Goal: Obtain resource: Obtain resource

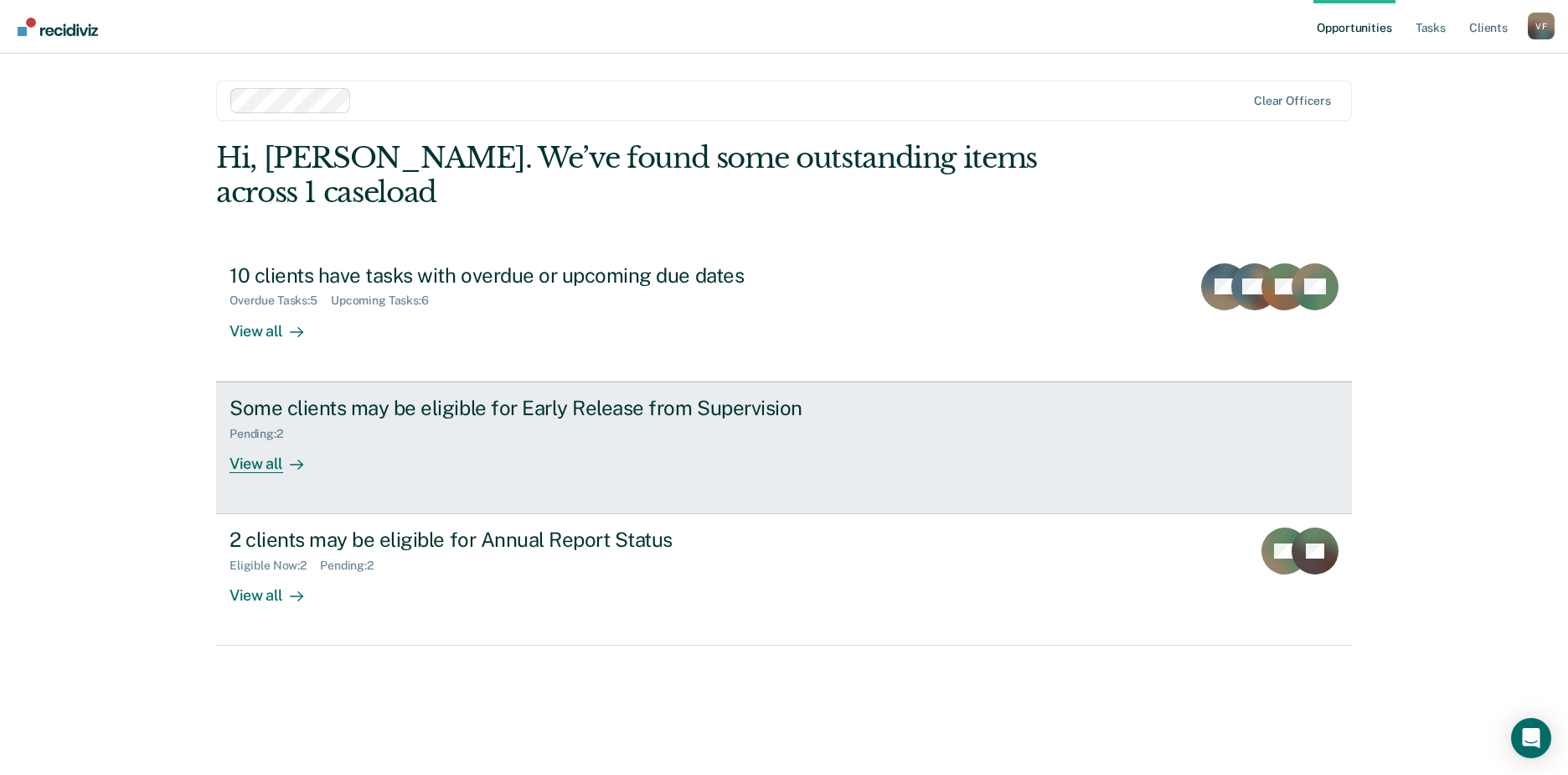
click at [279, 440] on div "View all" at bounding box center [276, 456] width 94 height 33
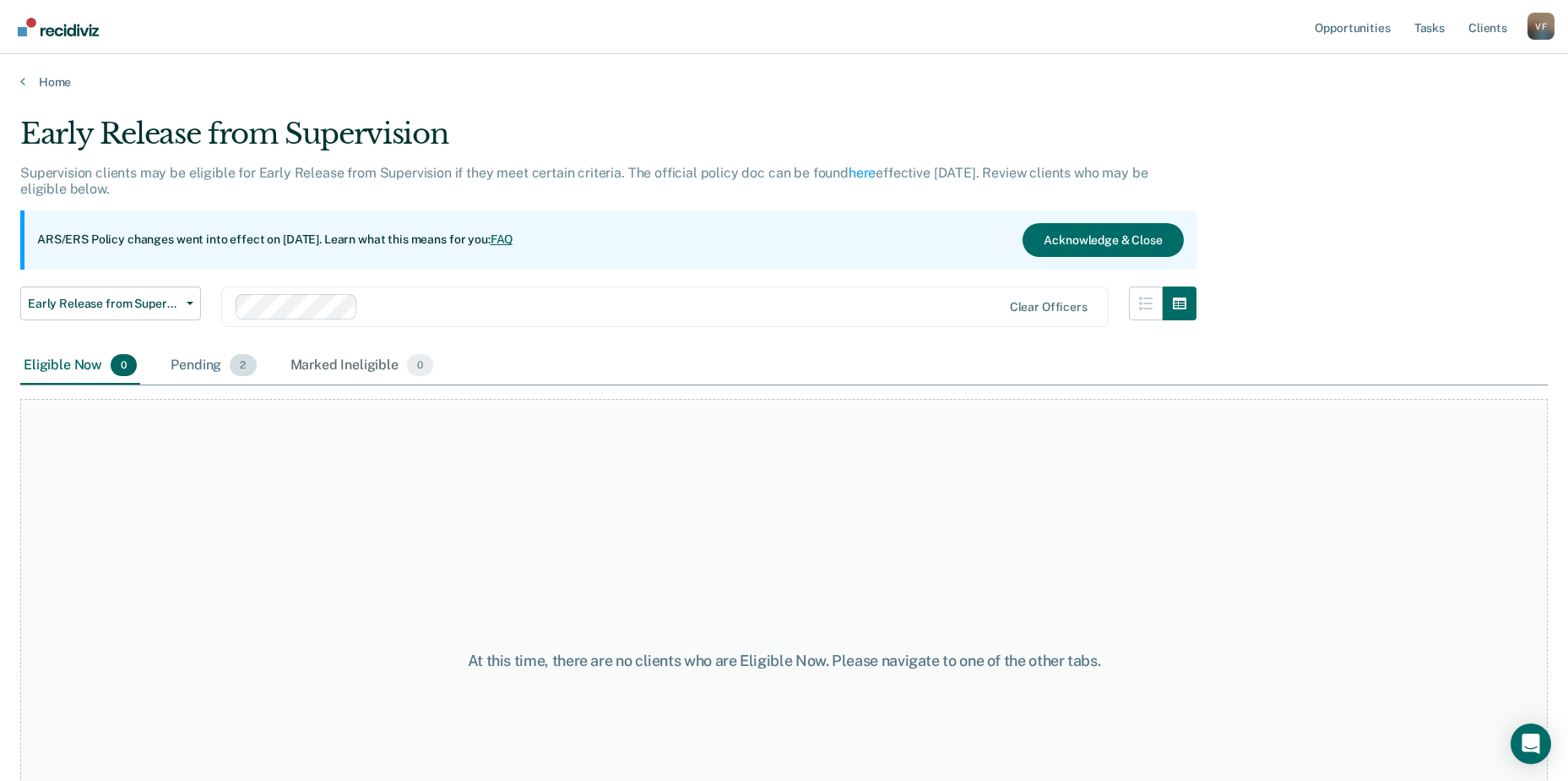
click at [209, 365] on div "Pending 2" at bounding box center [213, 366] width 92 height 37
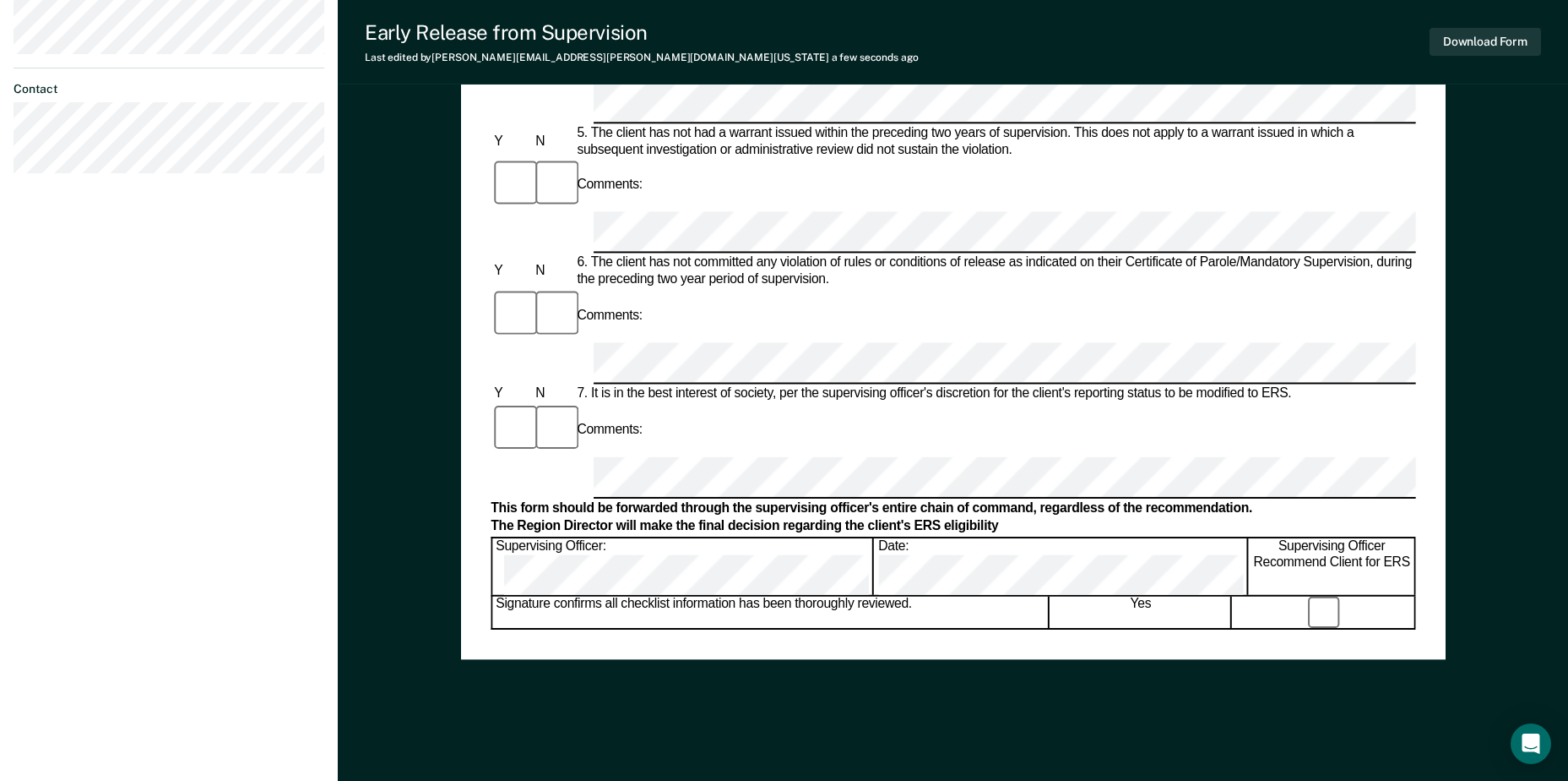
scroll to position [775, 0]
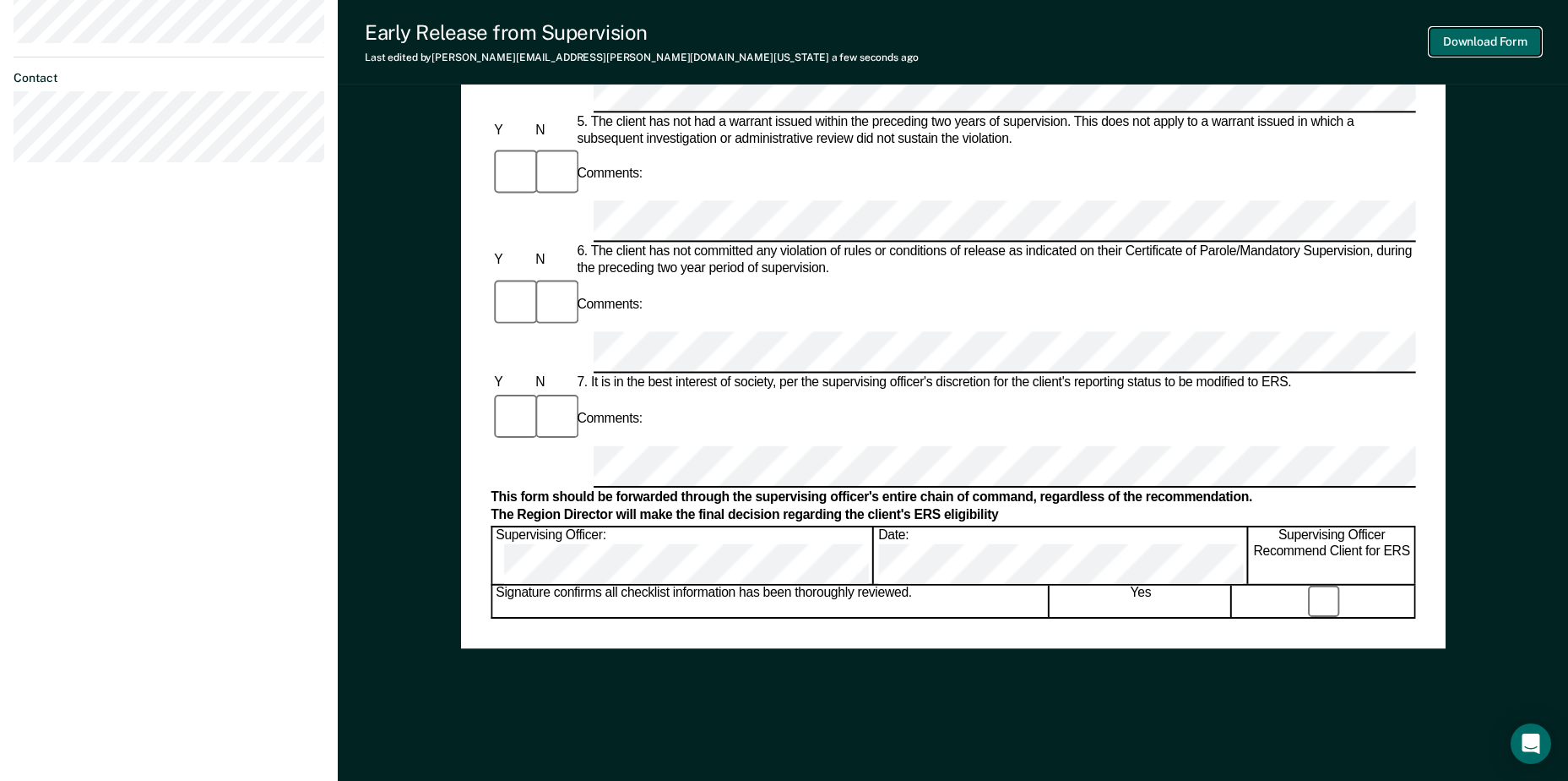
click at [1508, 45] on button "Download Form" at bounding box center [1485, 42] width 112 height 28
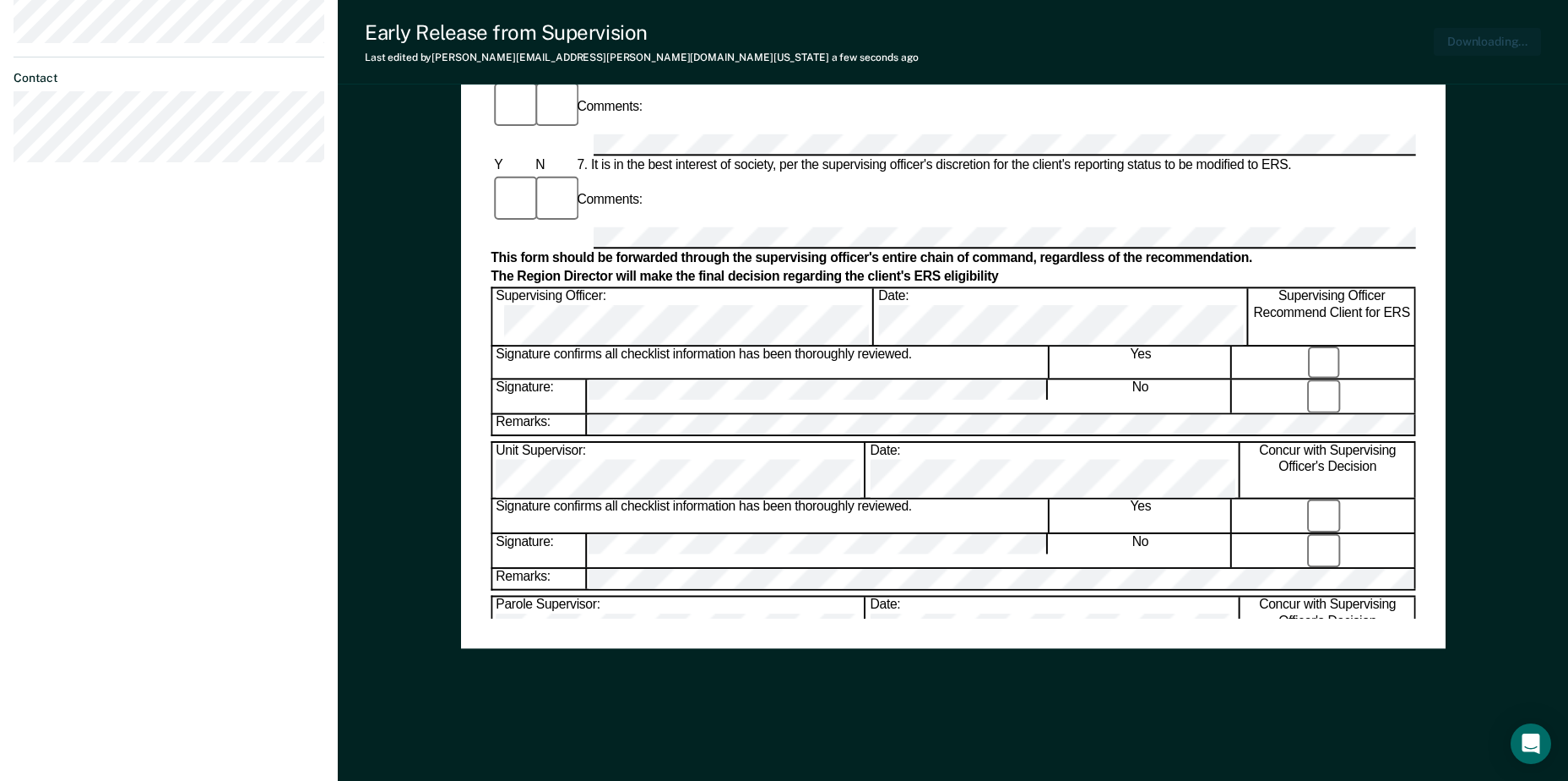
scroll to position [0, 0]
click at [1461, 34] on button "Download Form" at bounding box center [1485, 42] width 112 height 28
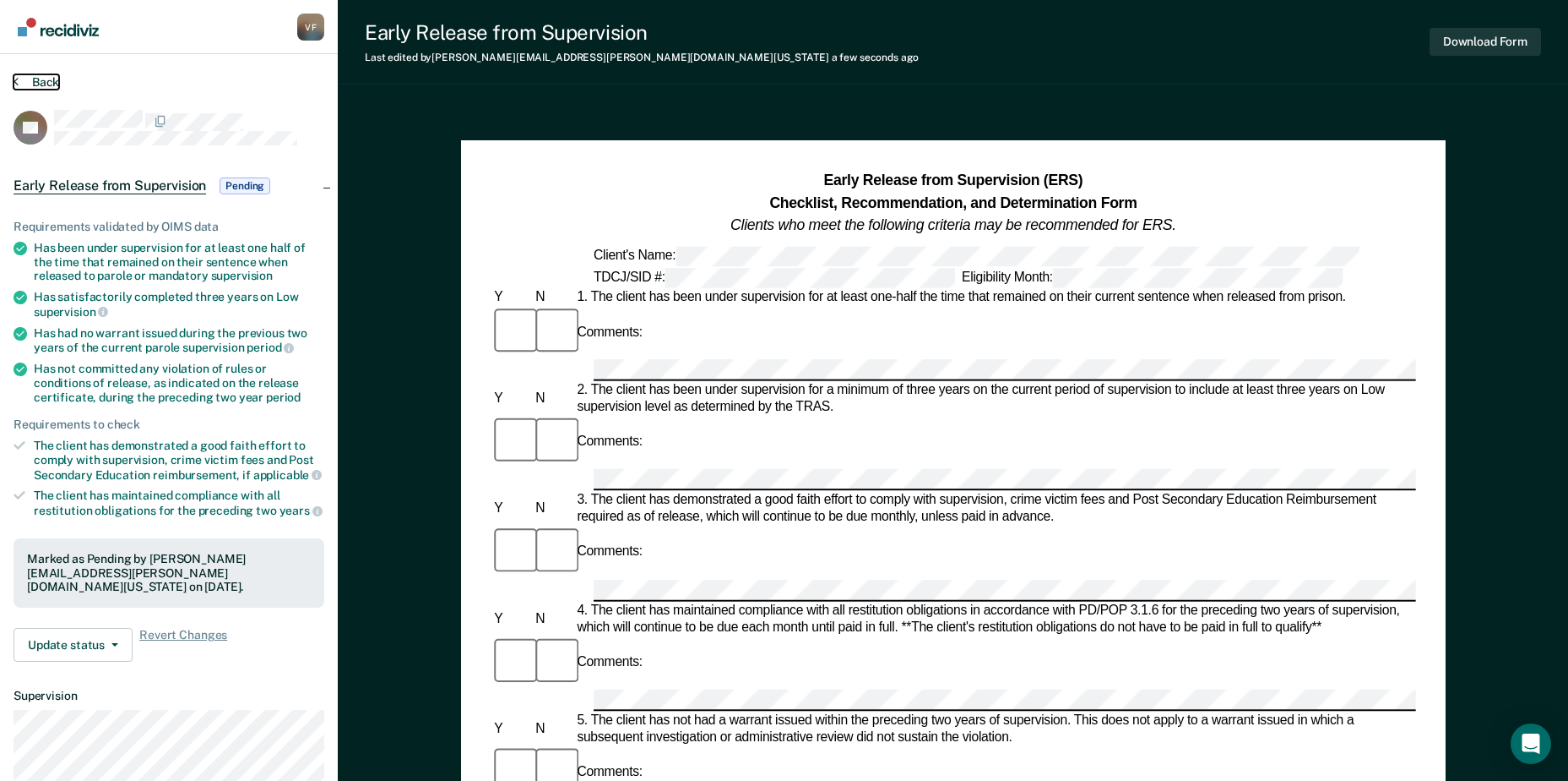
click at [27, 82] on button "Back" at bounding box center [37, 81] width 46 height 15
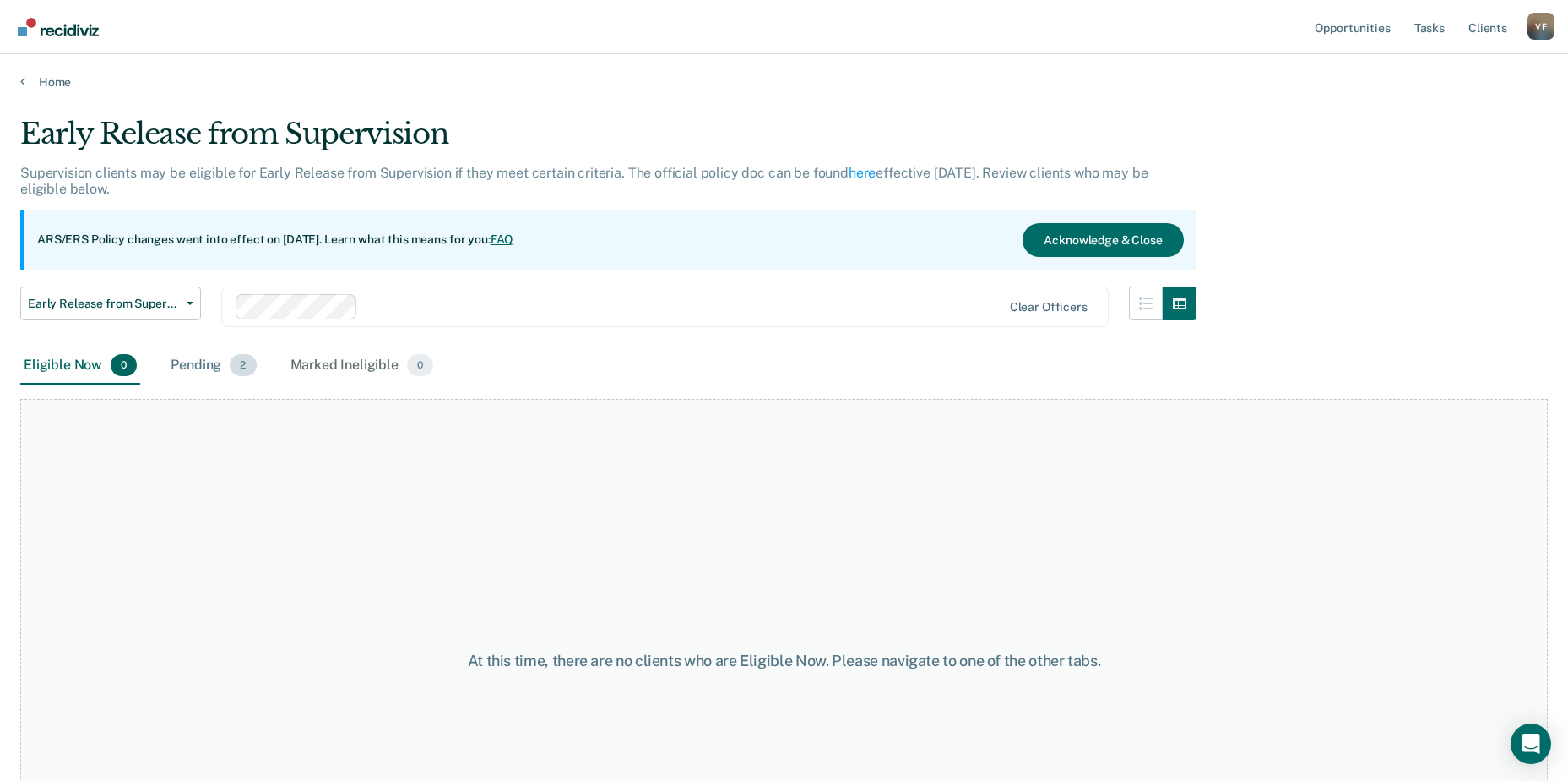
click at [206, 365] on div "Pending 2" at bounding box center [213, 366] width 92 height 37
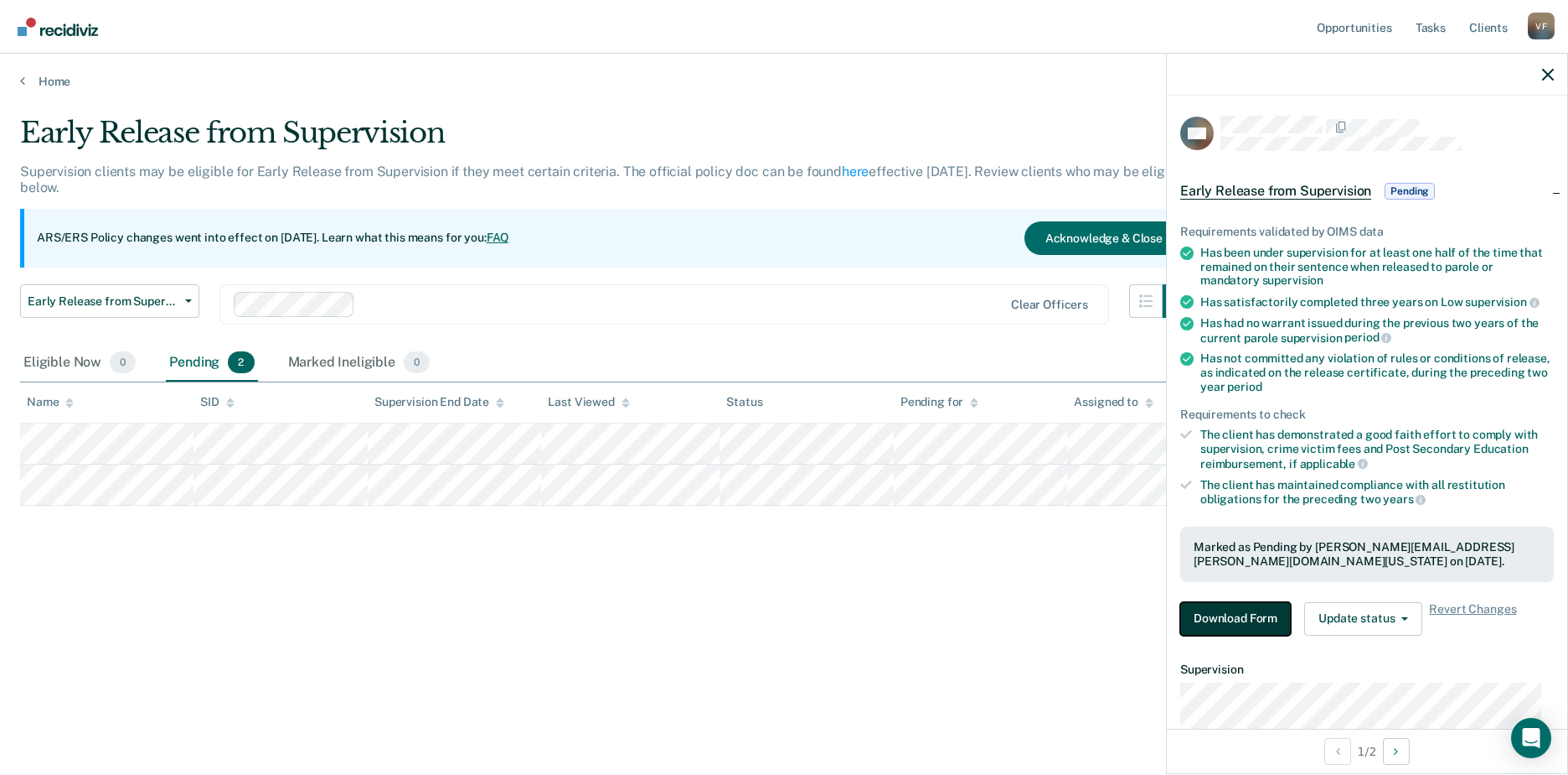
click at [1250, 617] on button "Download Form" at bounding box center [1236, 618] width 111 height 34
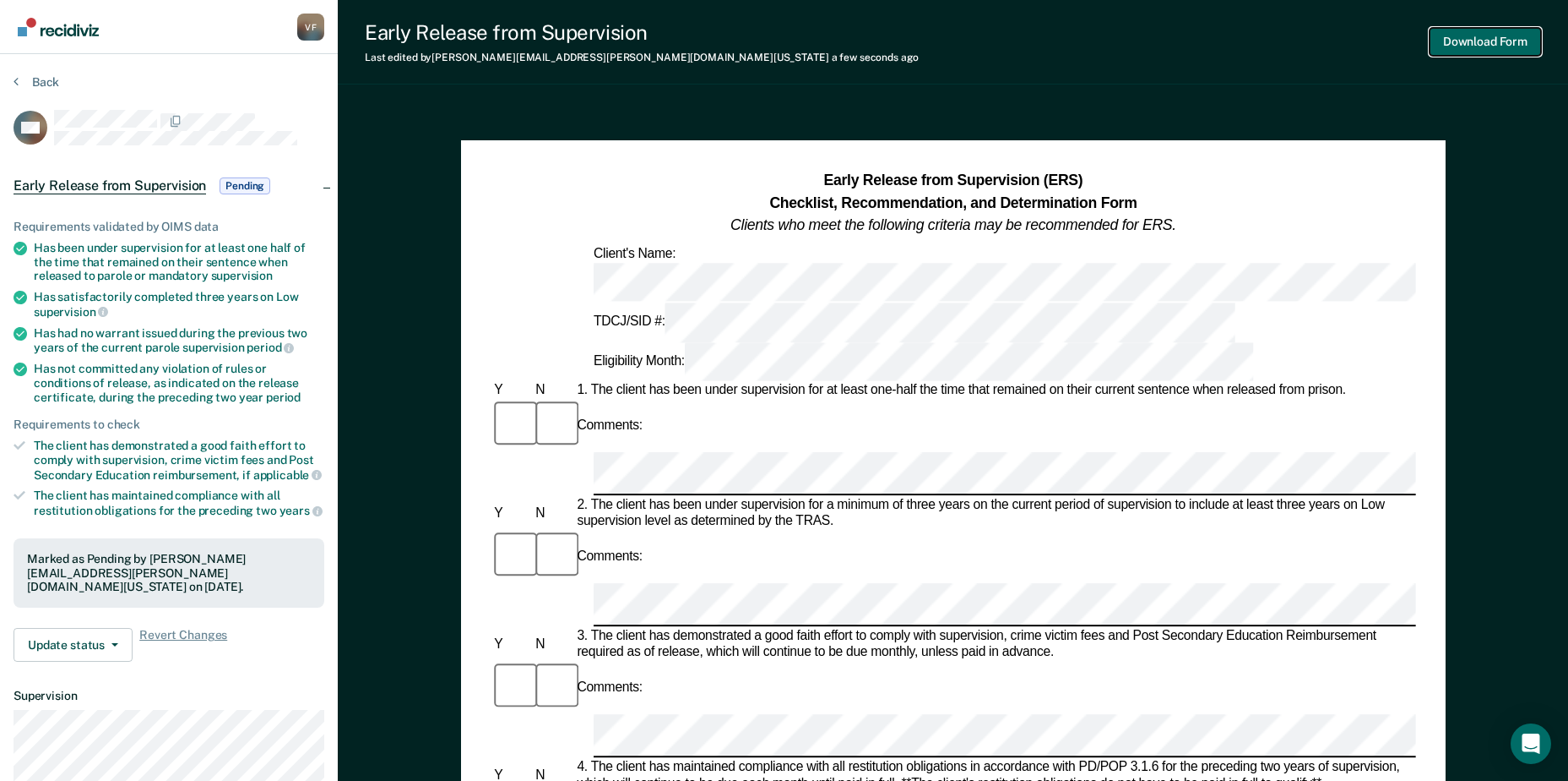
click at [1469, 38] on button "Download Form" at bounding box center [1485, 42] width 112 height 28
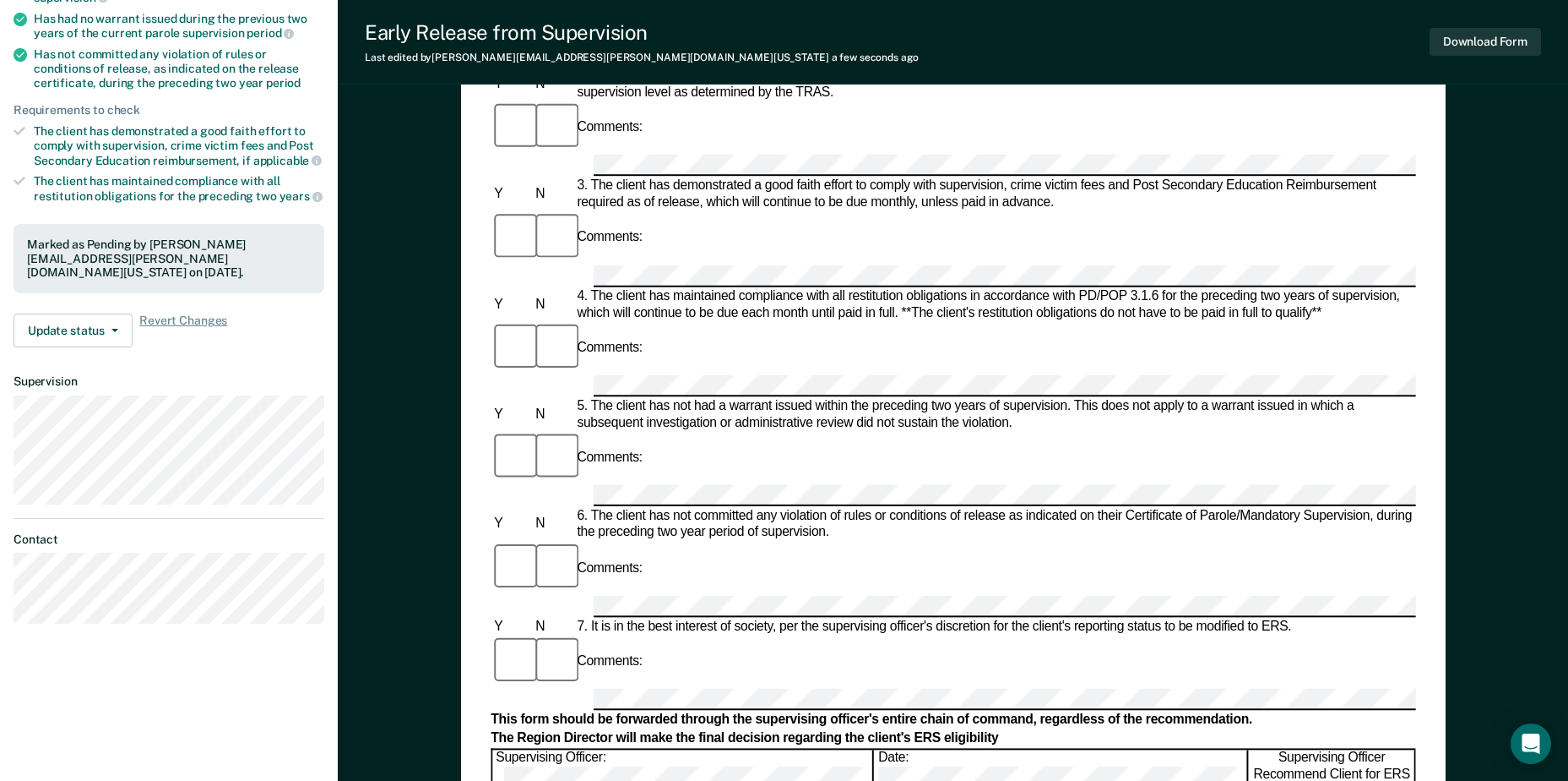
scroll to position [169, 0]
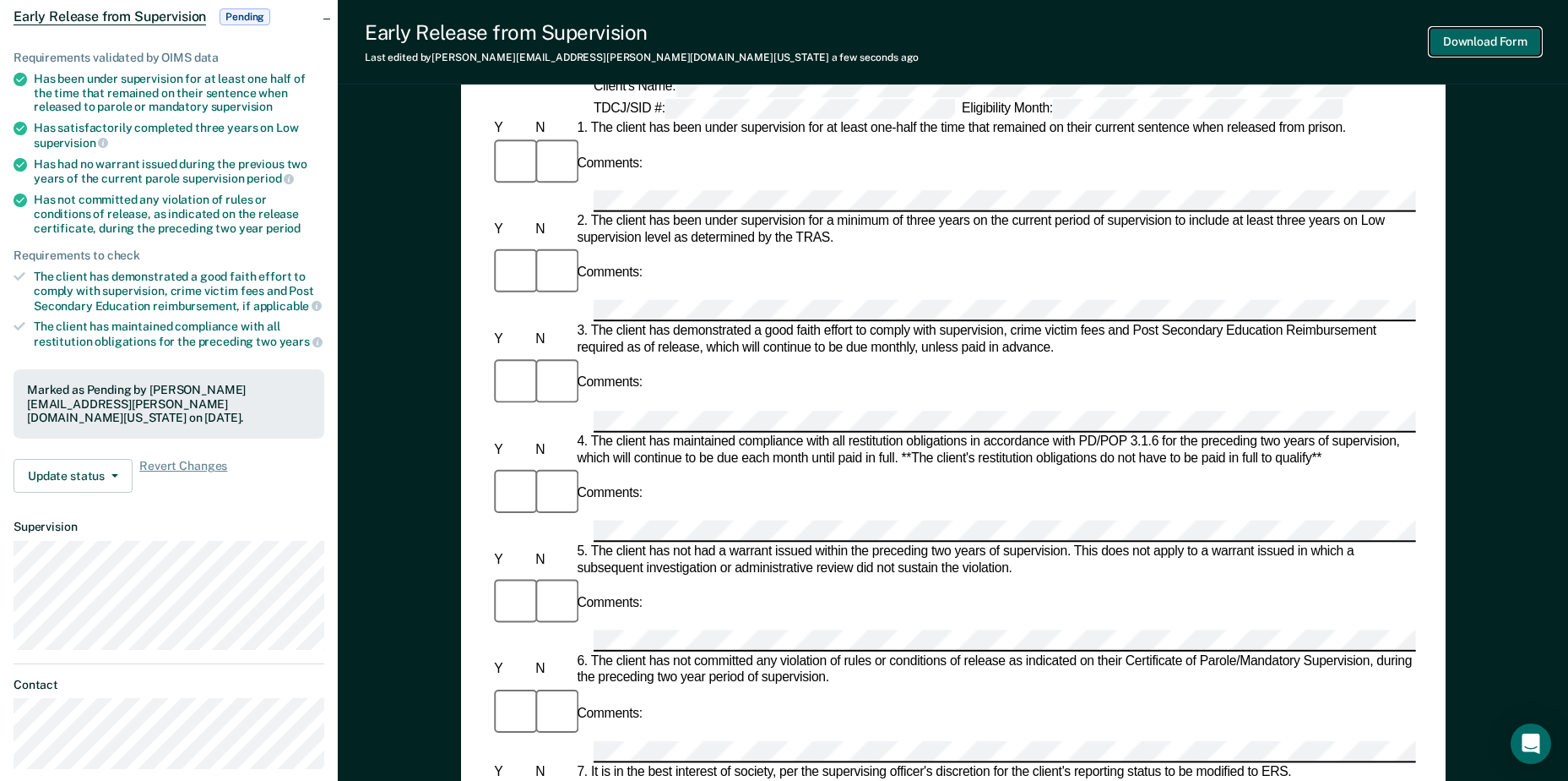
click at [1493, 36] on button "Download Form" at bounding box center [1485, 42] width 112 height 28
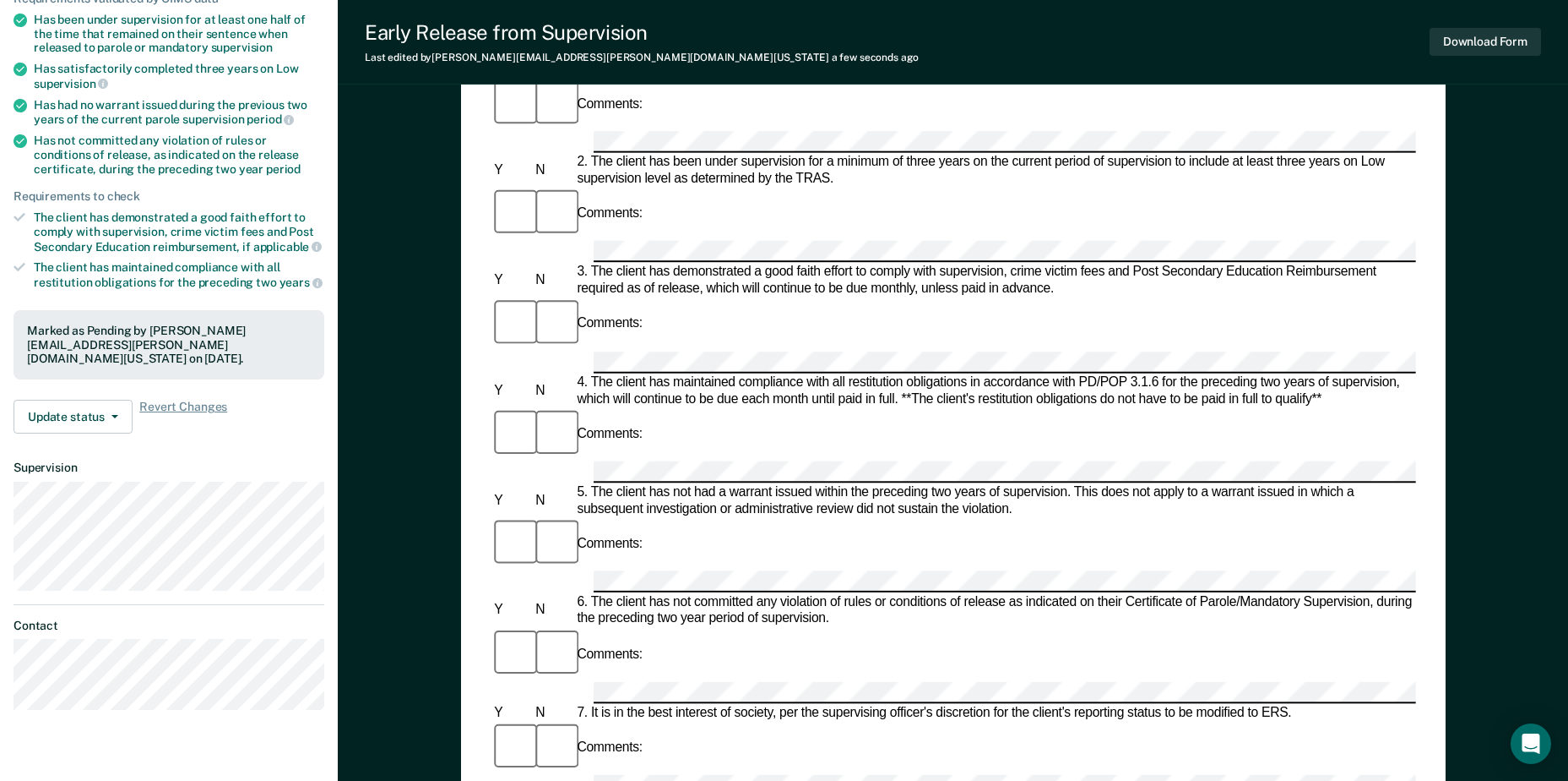
scroll to position [254, 0]
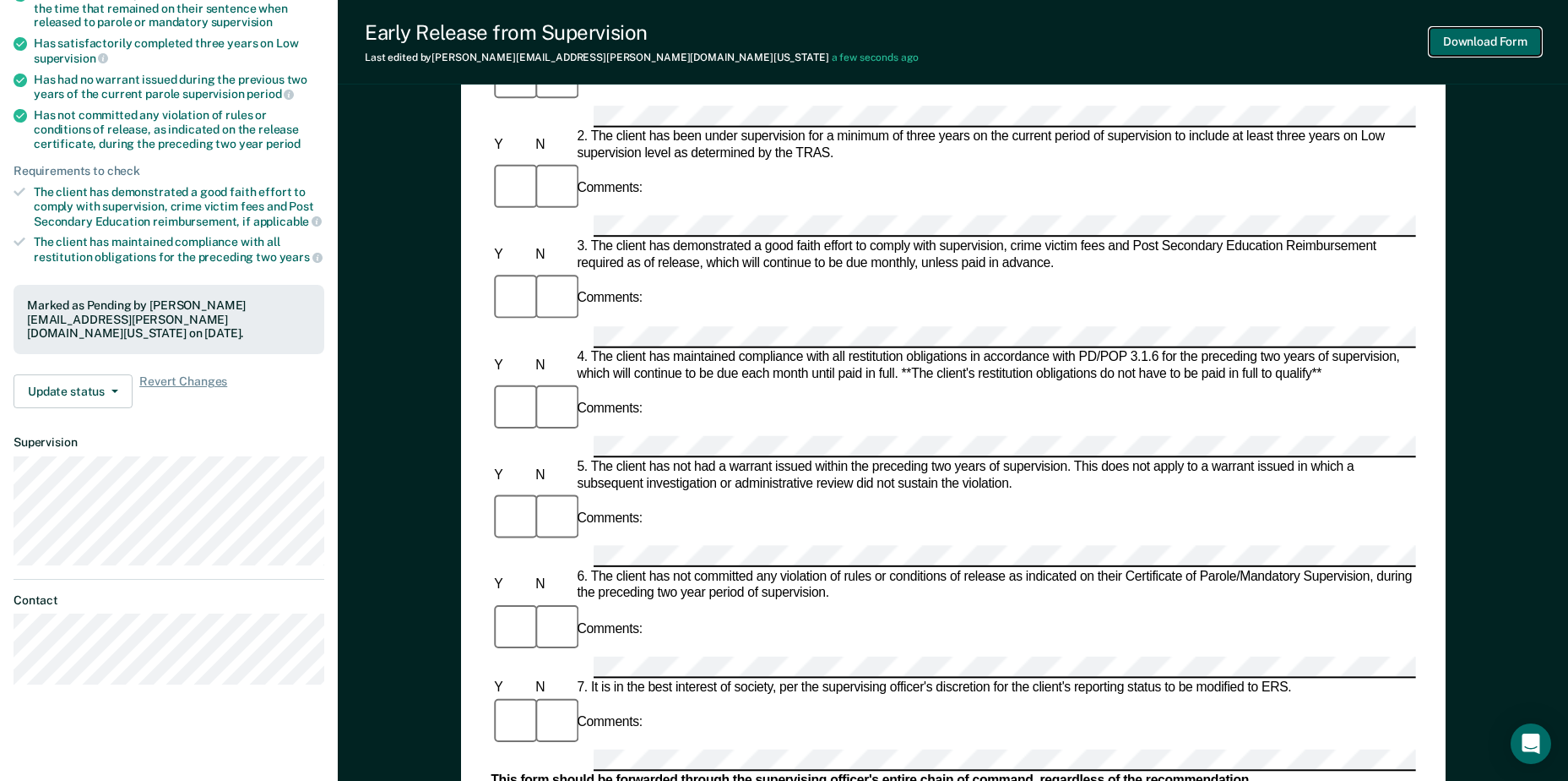
click at [1478, 49] on button "Download Form" at bounding box center [1485, 42] width 112 height 28
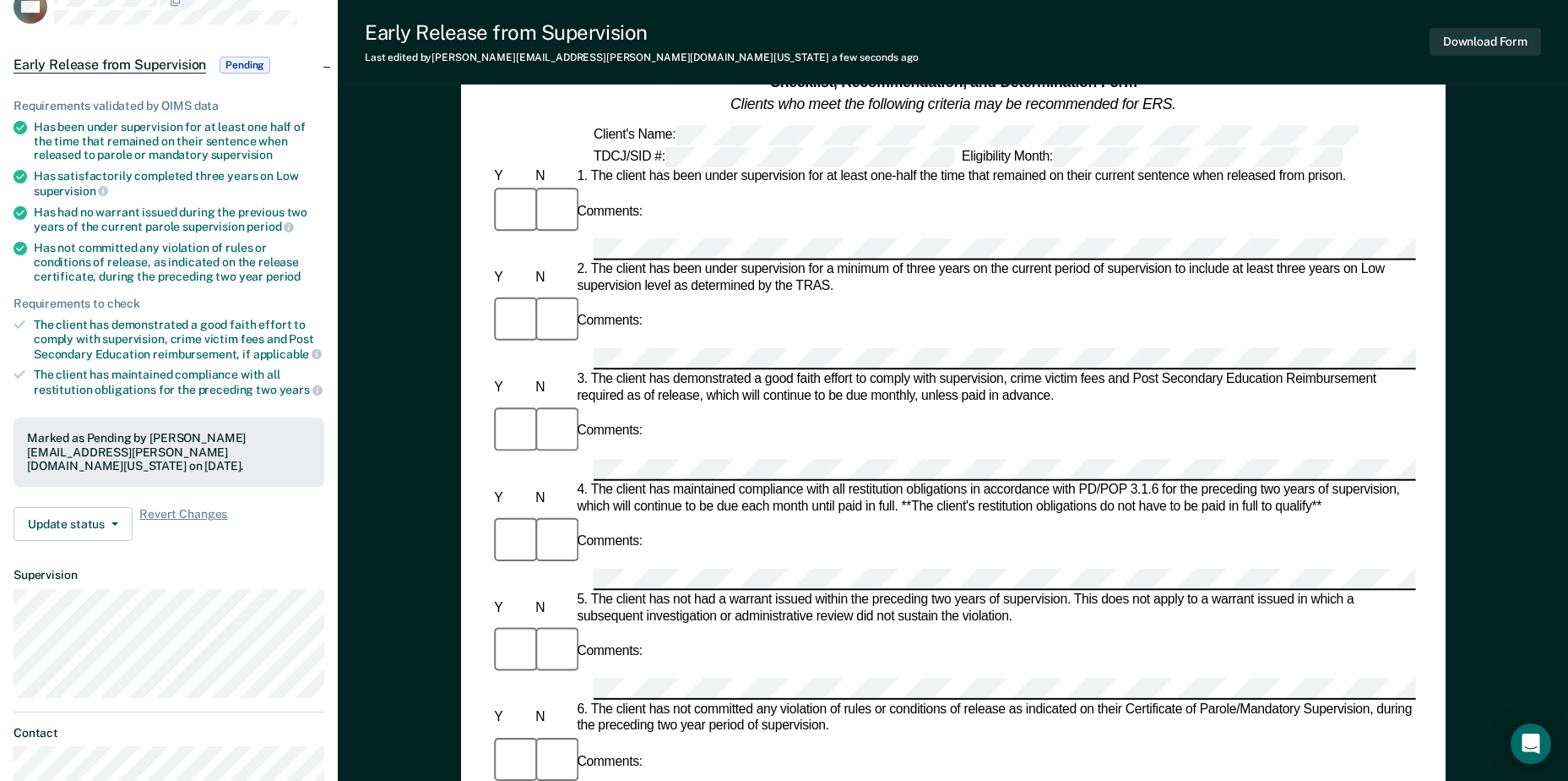
scroll to position [0, 0]
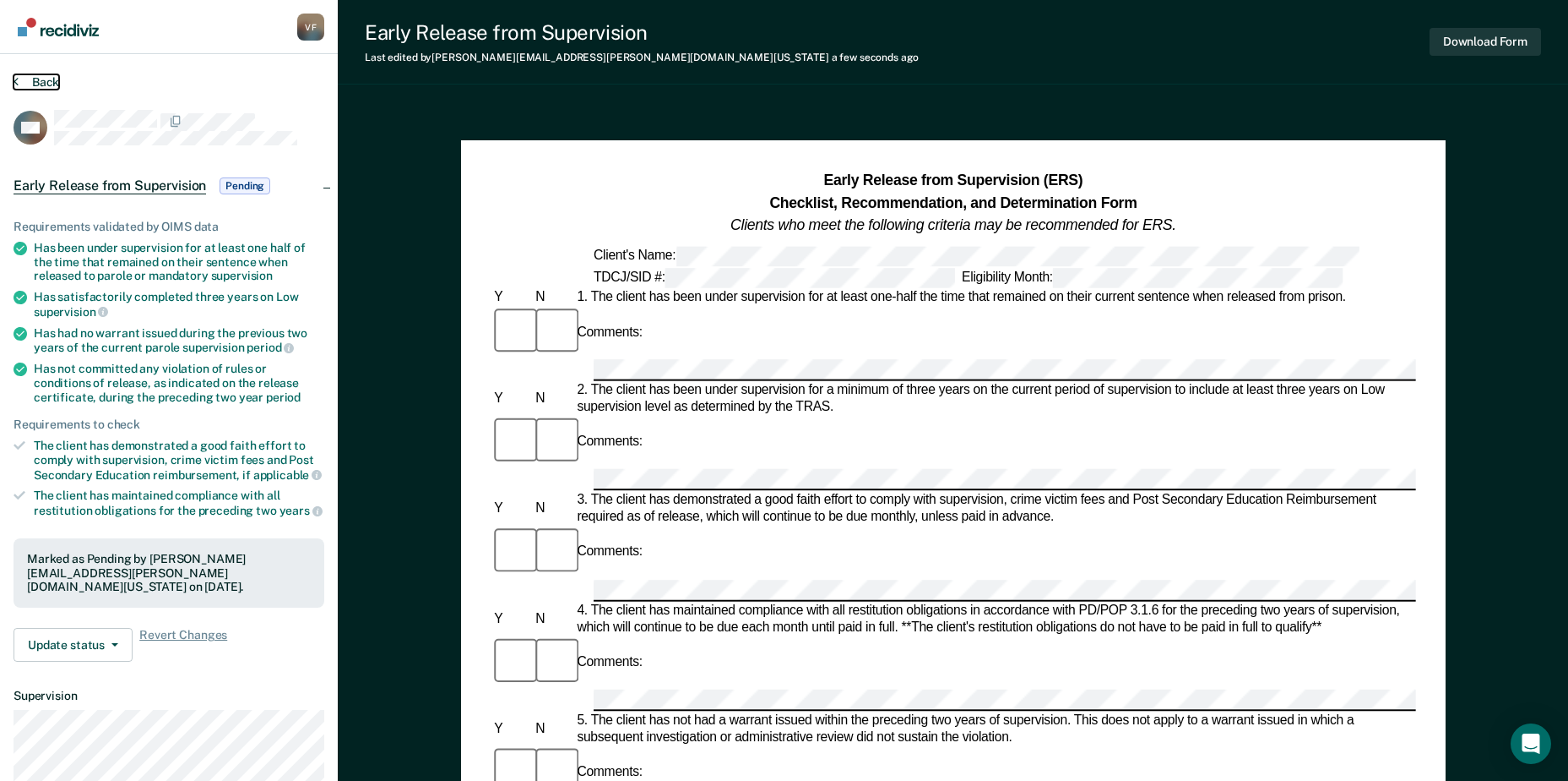
click at [35, 80] on button "Back" at bounding box center [37, 81] width 46 height 15
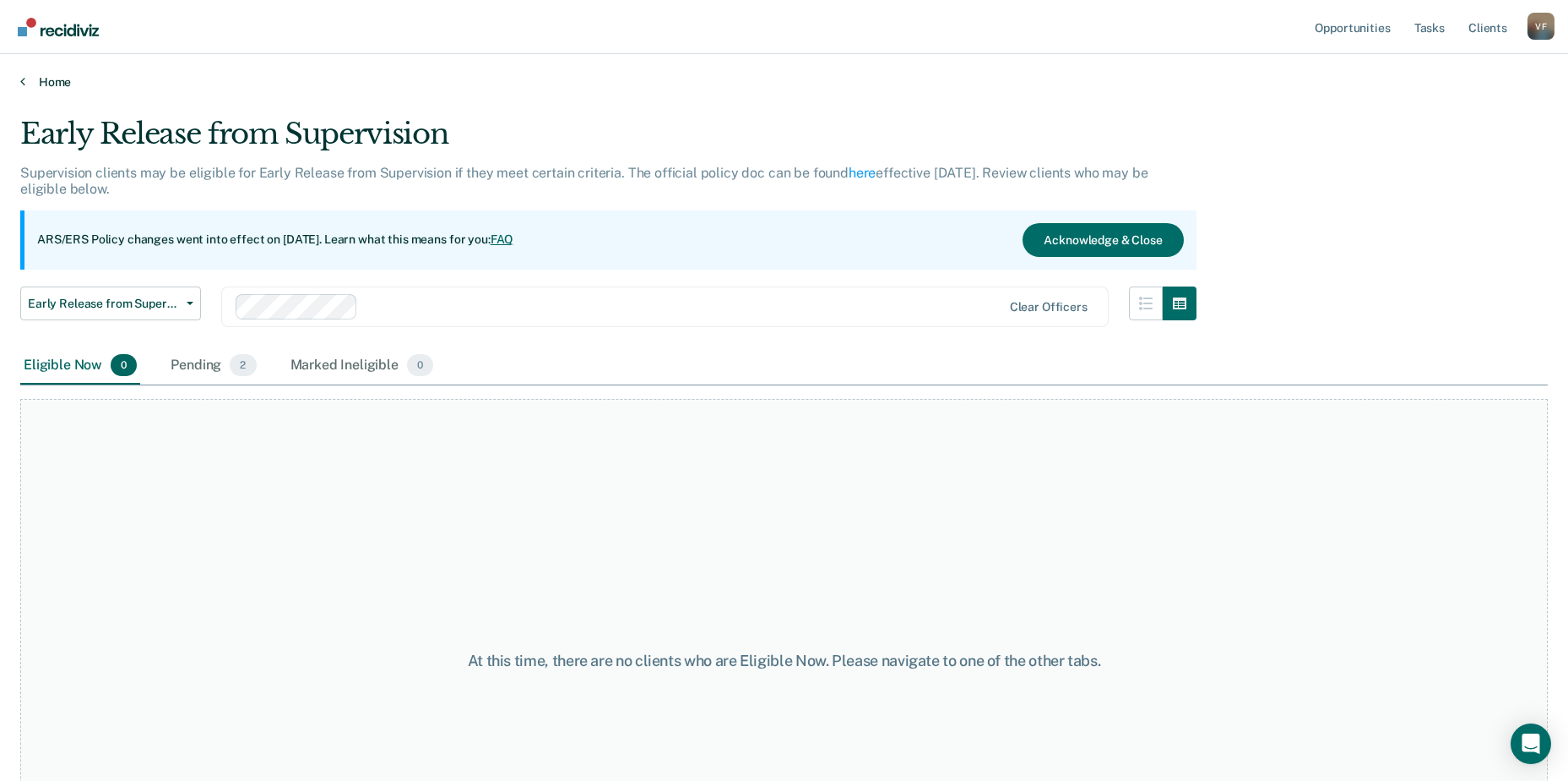
click at [54, 86] on link "Home" at bounding box center [784, 81] width 1527 height 15
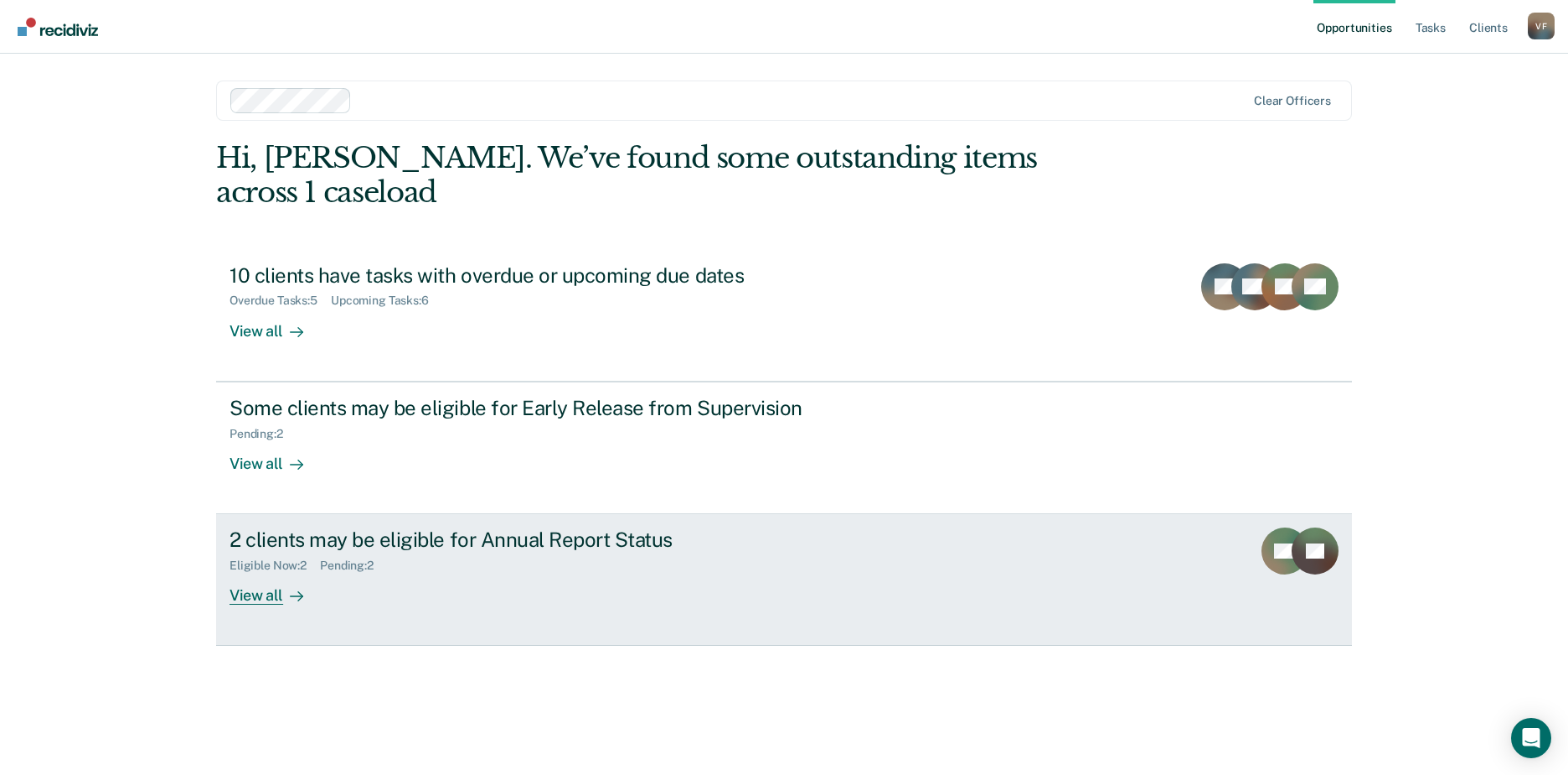
click at [529, 552] on div "Eligible Now : 2 Pending : 2" at bounding box center [524, 562] width 588 height 21
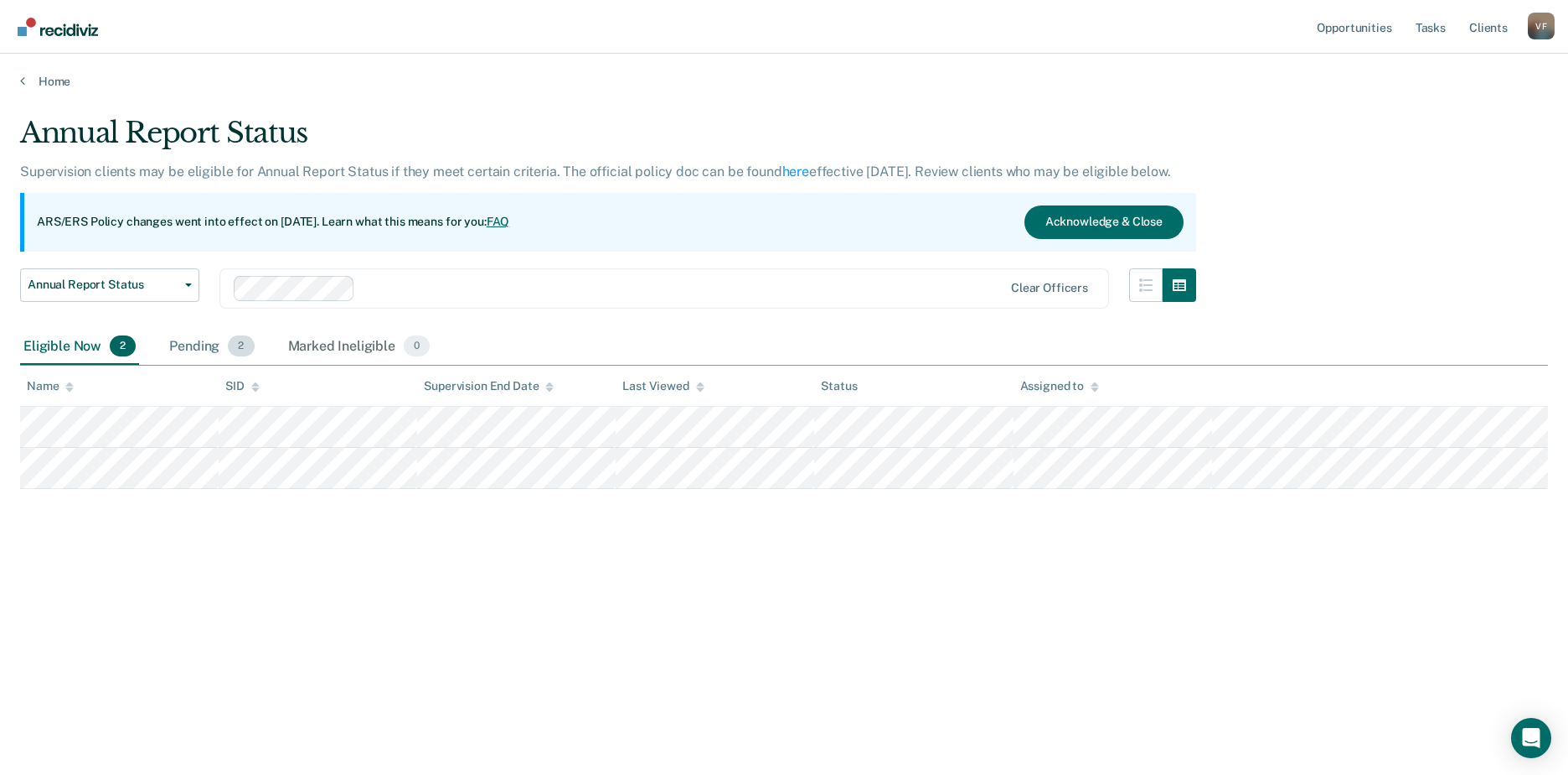
click at [203, 345] on div "Pending 2" at bounding box center [211, 347] width 91 height 37
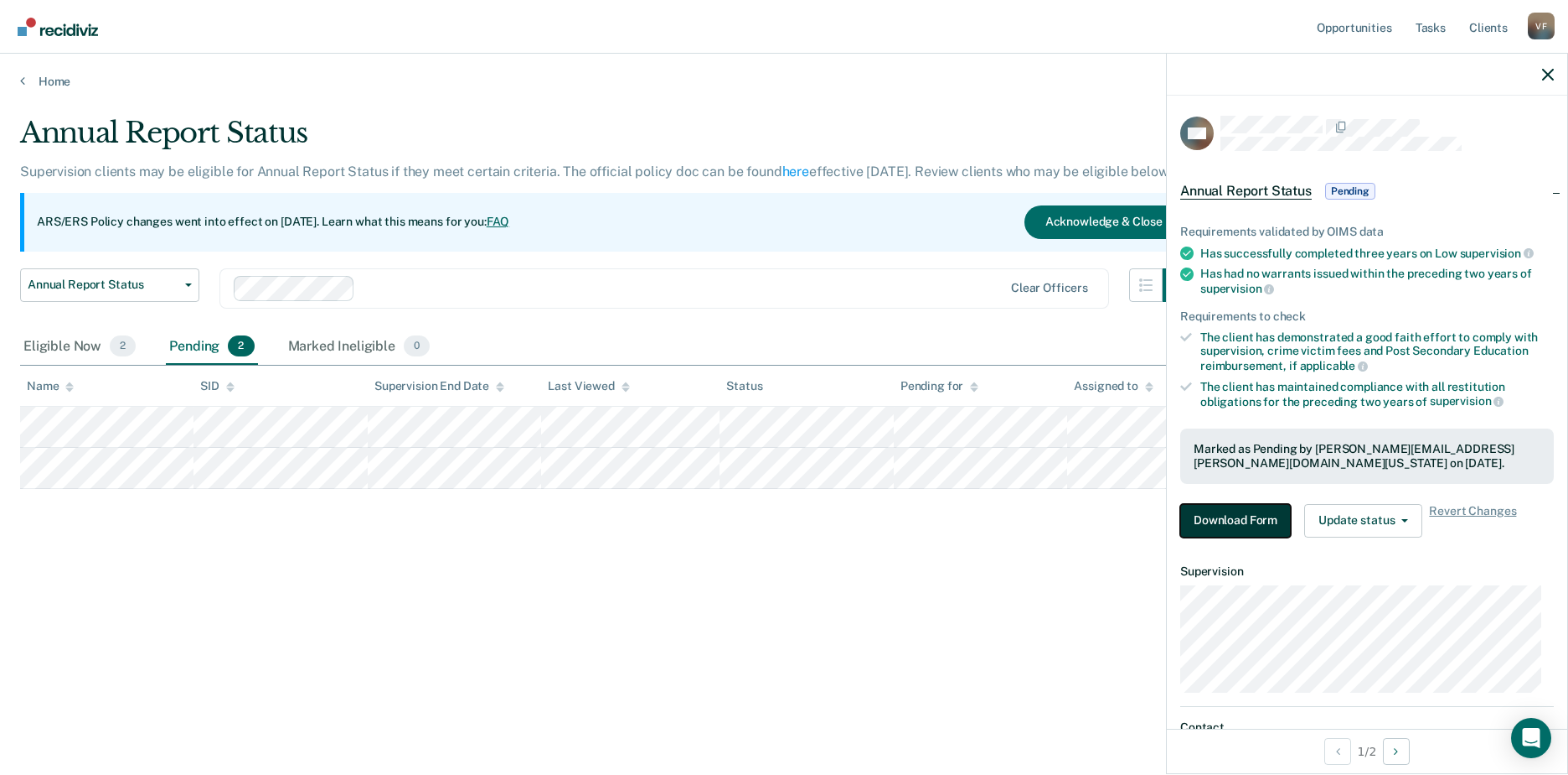
click at [1232, 513] on button "Download Form" at bounding box center [1236, 520] width 111 height 34
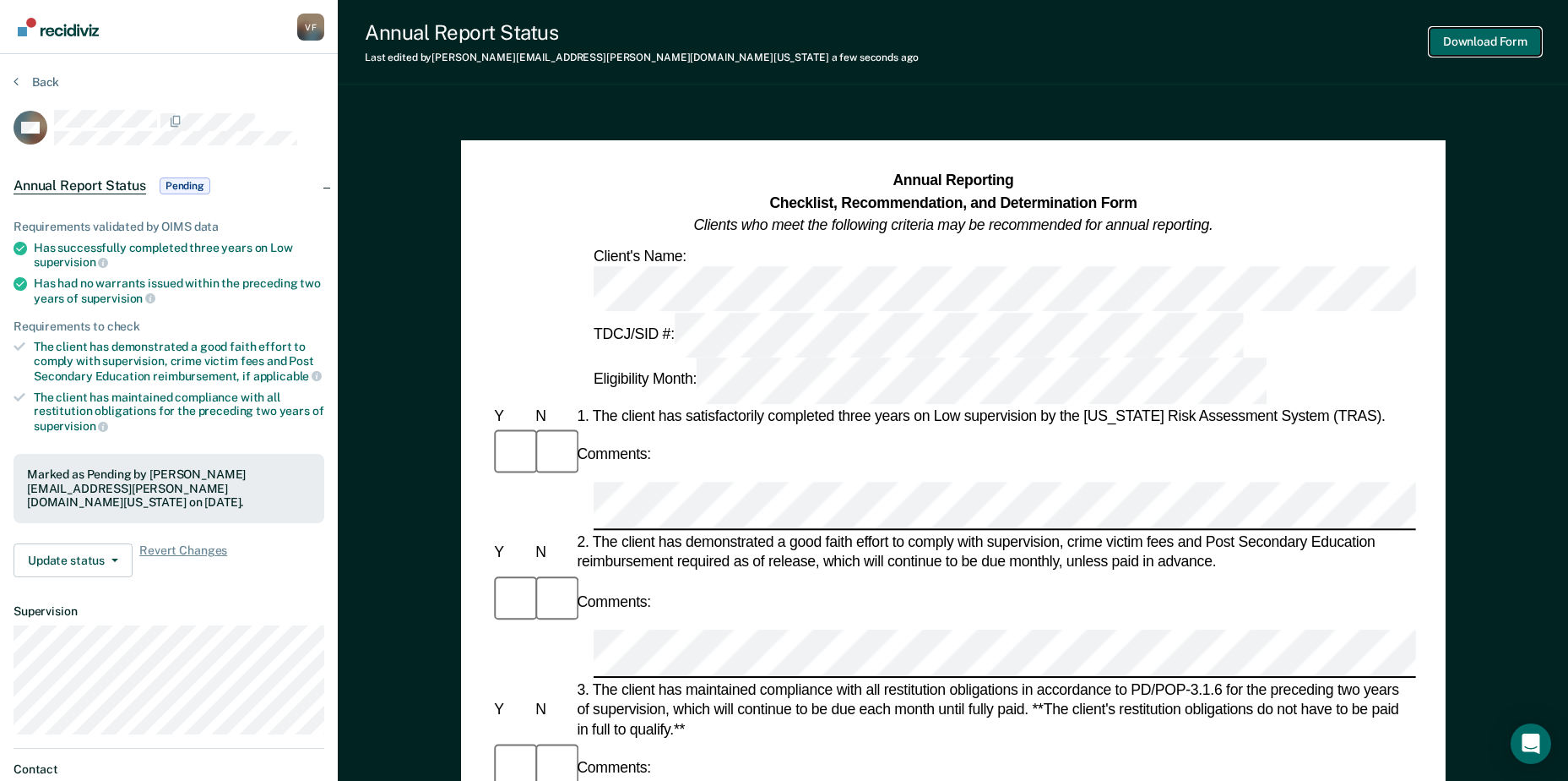
click at [1477, 48] on button "Download Form" at bounding box center [1485, 42] width 112 height 28
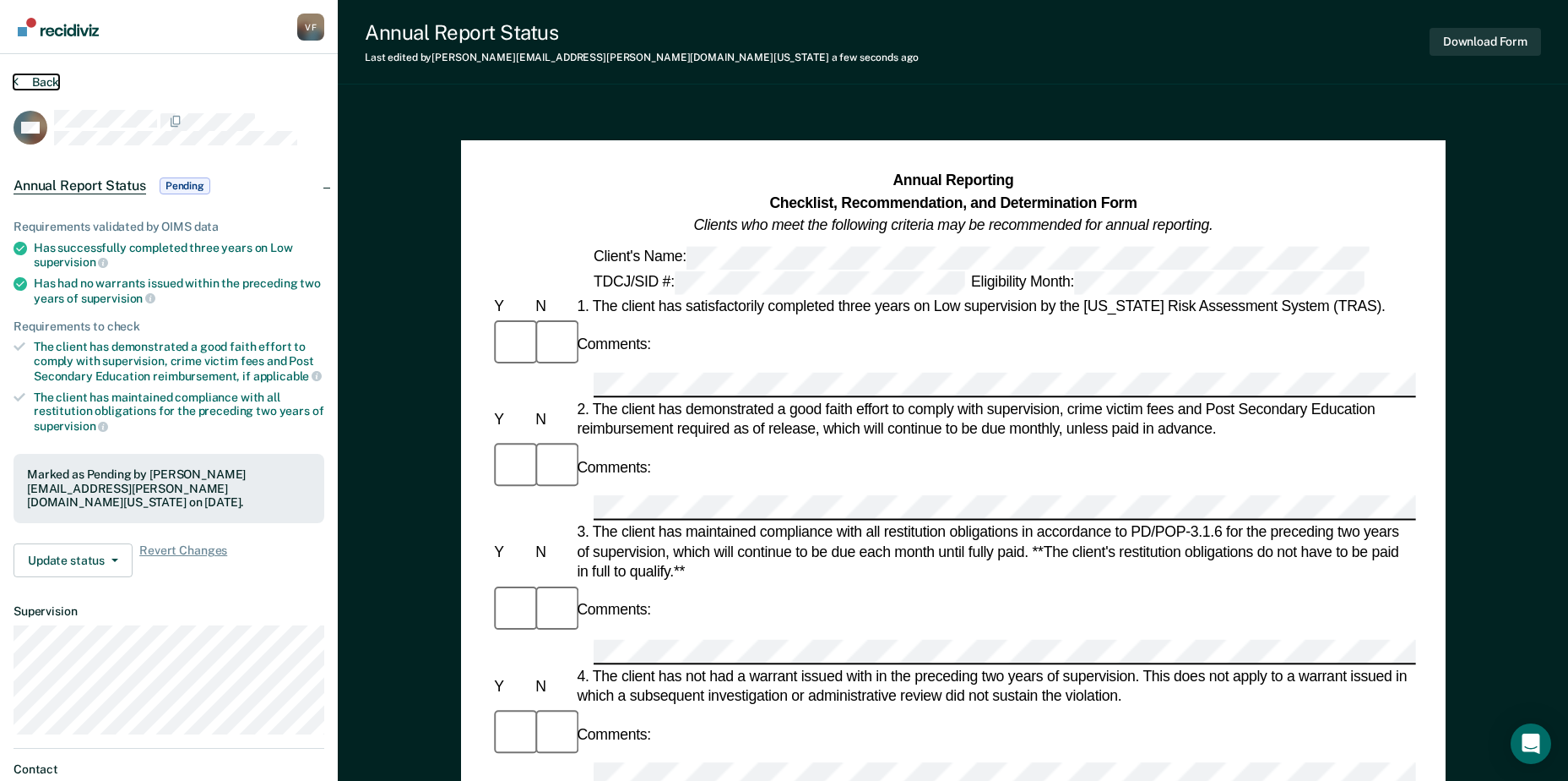
click at [41, 79] on button "Back" at bounding box center [37, 81] width 46 height 15
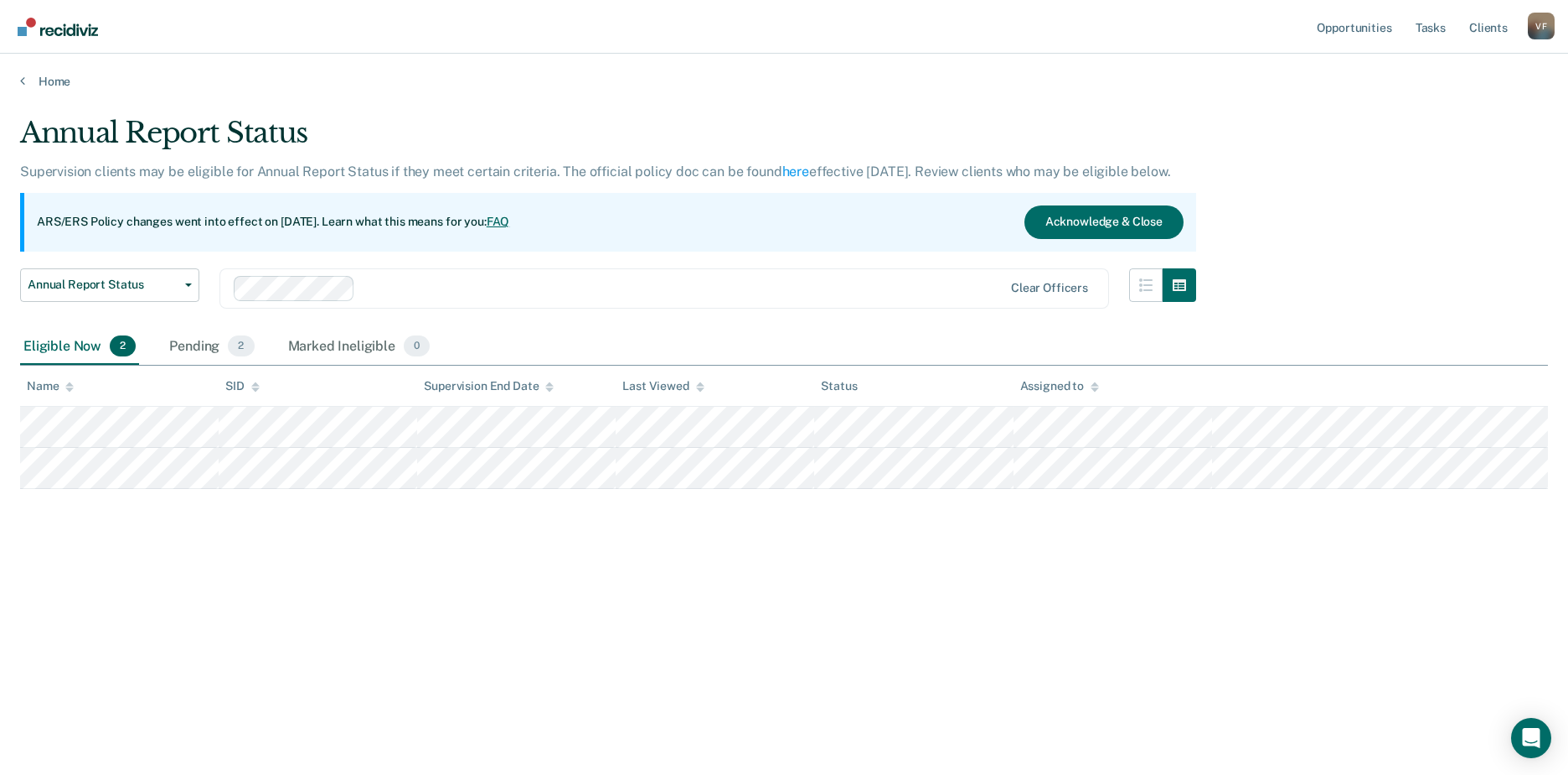
click at [160, 556] on div "Annual Report Status Supervision clients may be eligible for Annual Report Stat…" at bounding box center [784, 383] width 1528 height 533
